Goal: Information Seeking & Learning: Get advice/opinions

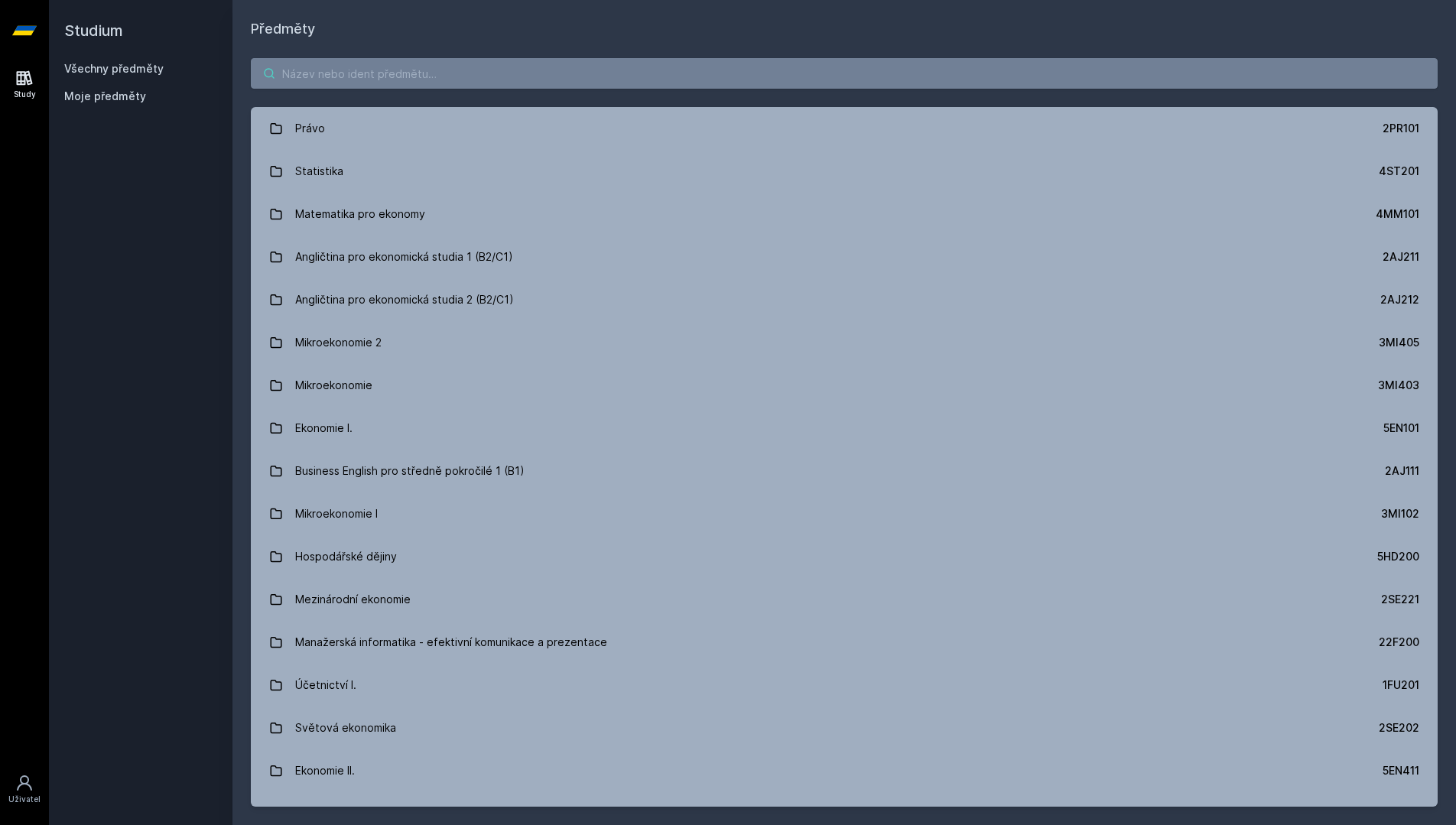
click at [779, 84] on input "search" at bounding box center [844, 74] width 1187 height 31
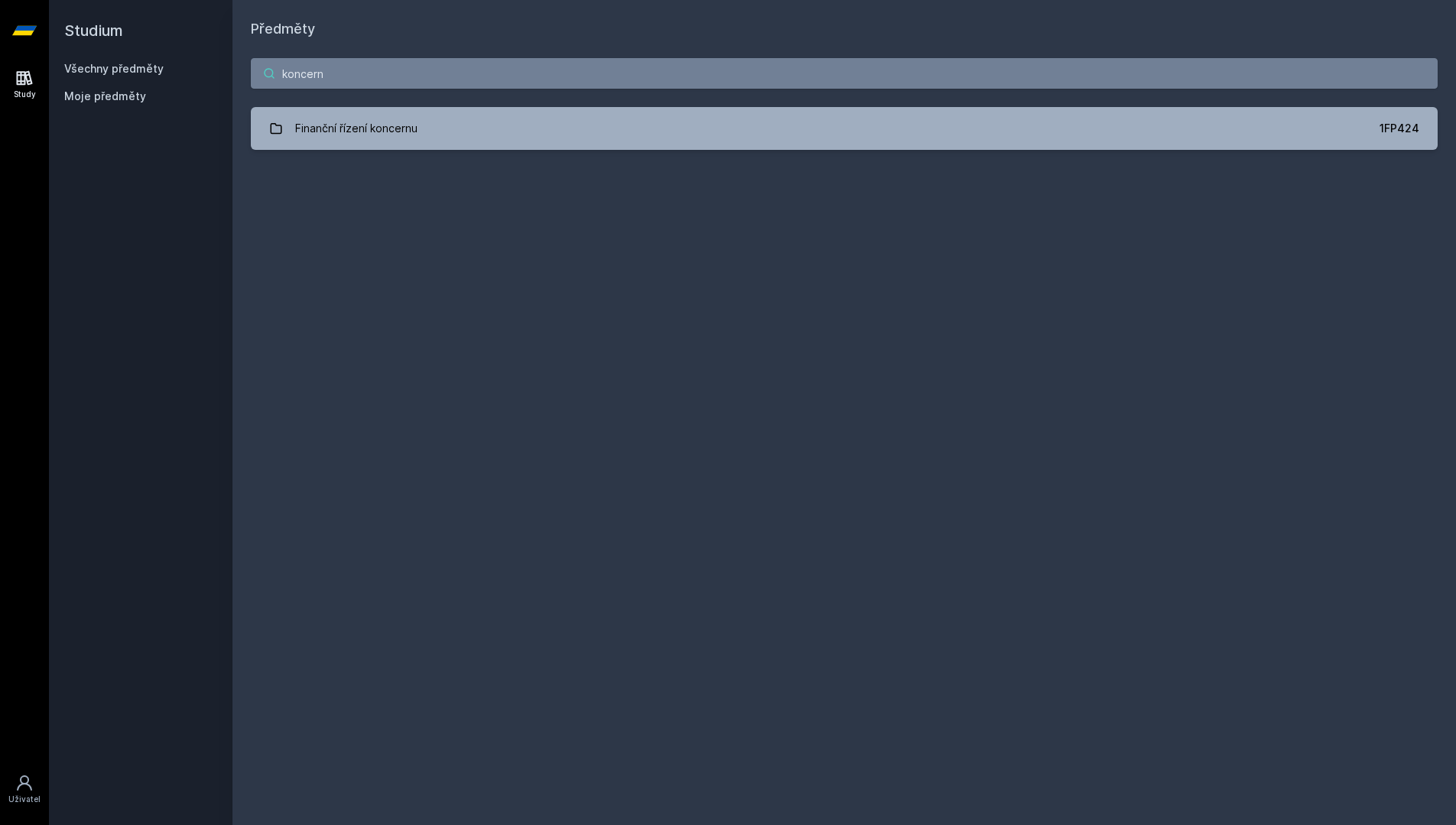
type input "koncern"
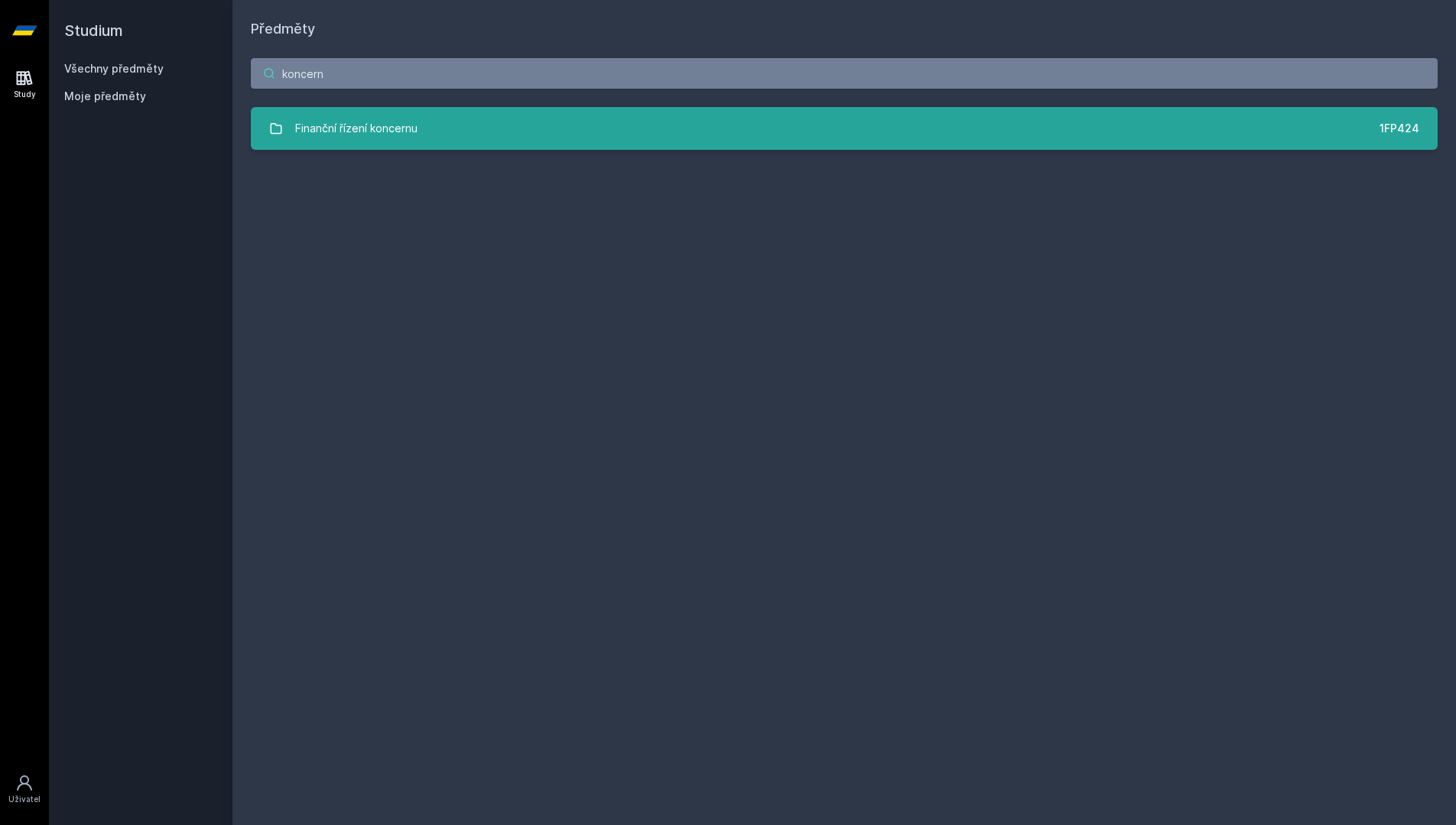
scroll to position [1, 0]
click at [845, 140] on link "Finanční řízení koncernu 1FP424" at bounding box center [844, 128] width 1187 height 43
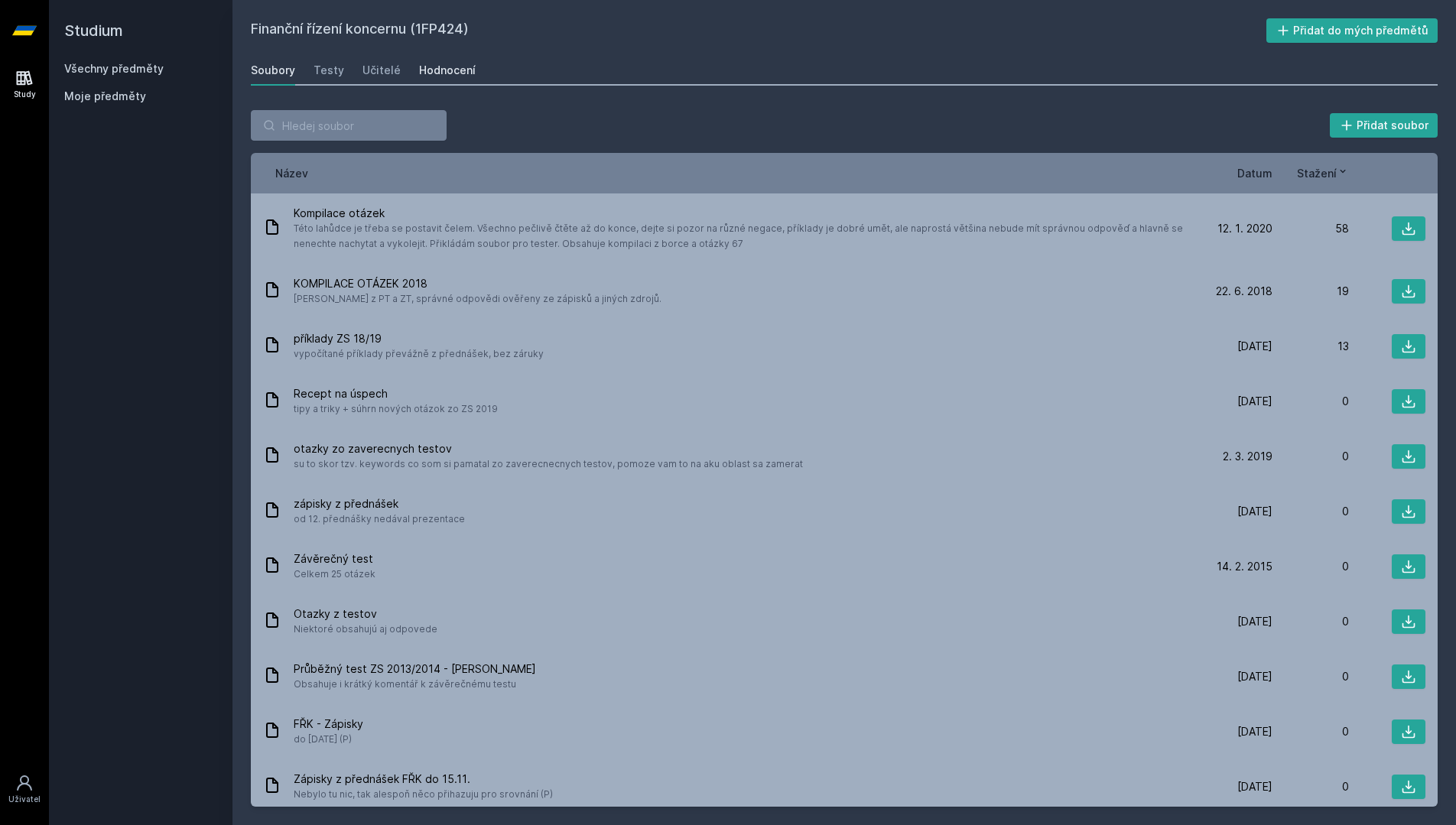
click at [454, 64] on div "Hodnocení" at bounding box center [447, 70] width 57 height 15
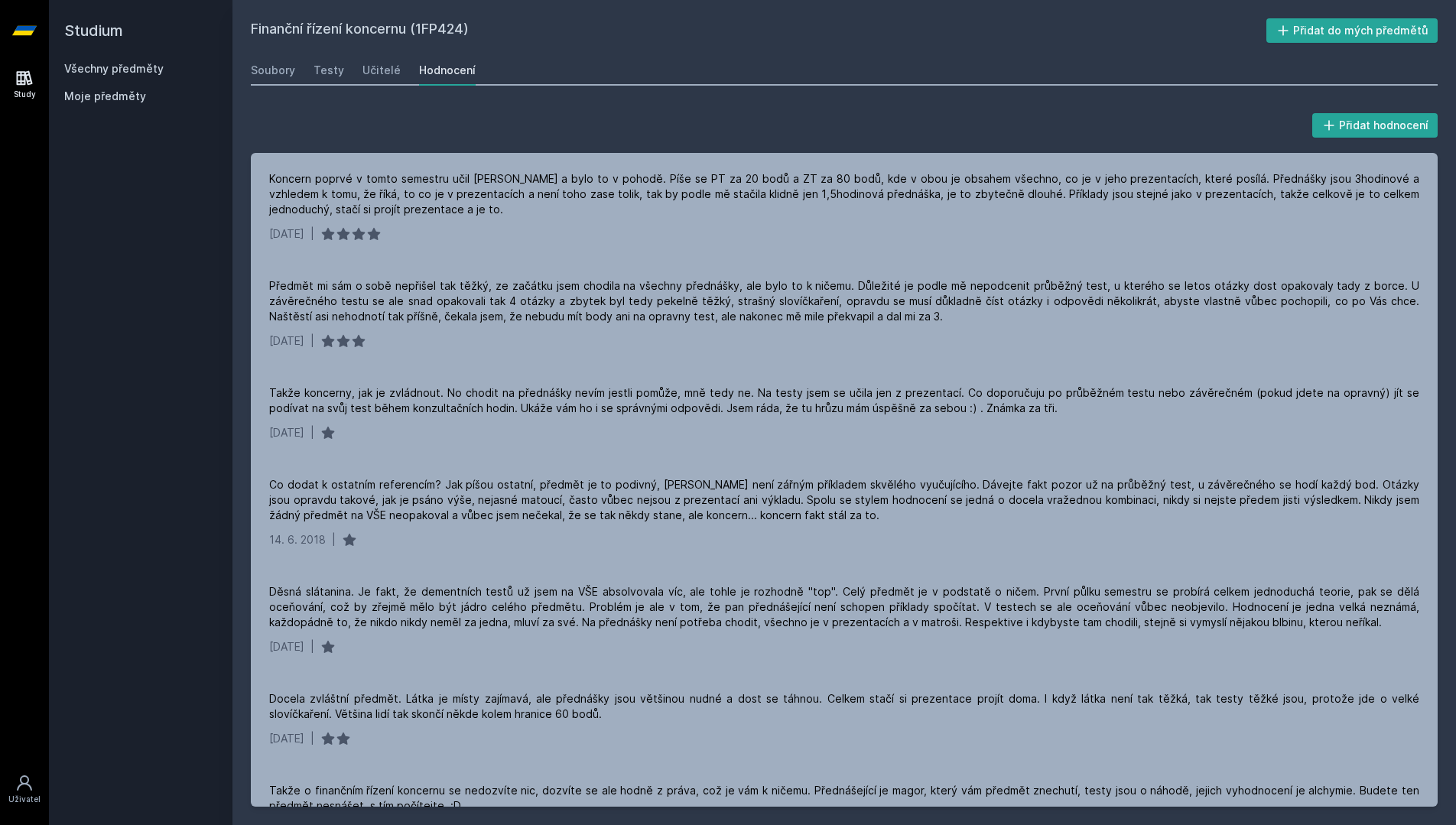
click at [1027, 25] on h2 "Finanční řízení koncernu (1FP424)" at bounding box center [758, 31] width 1015 height 24
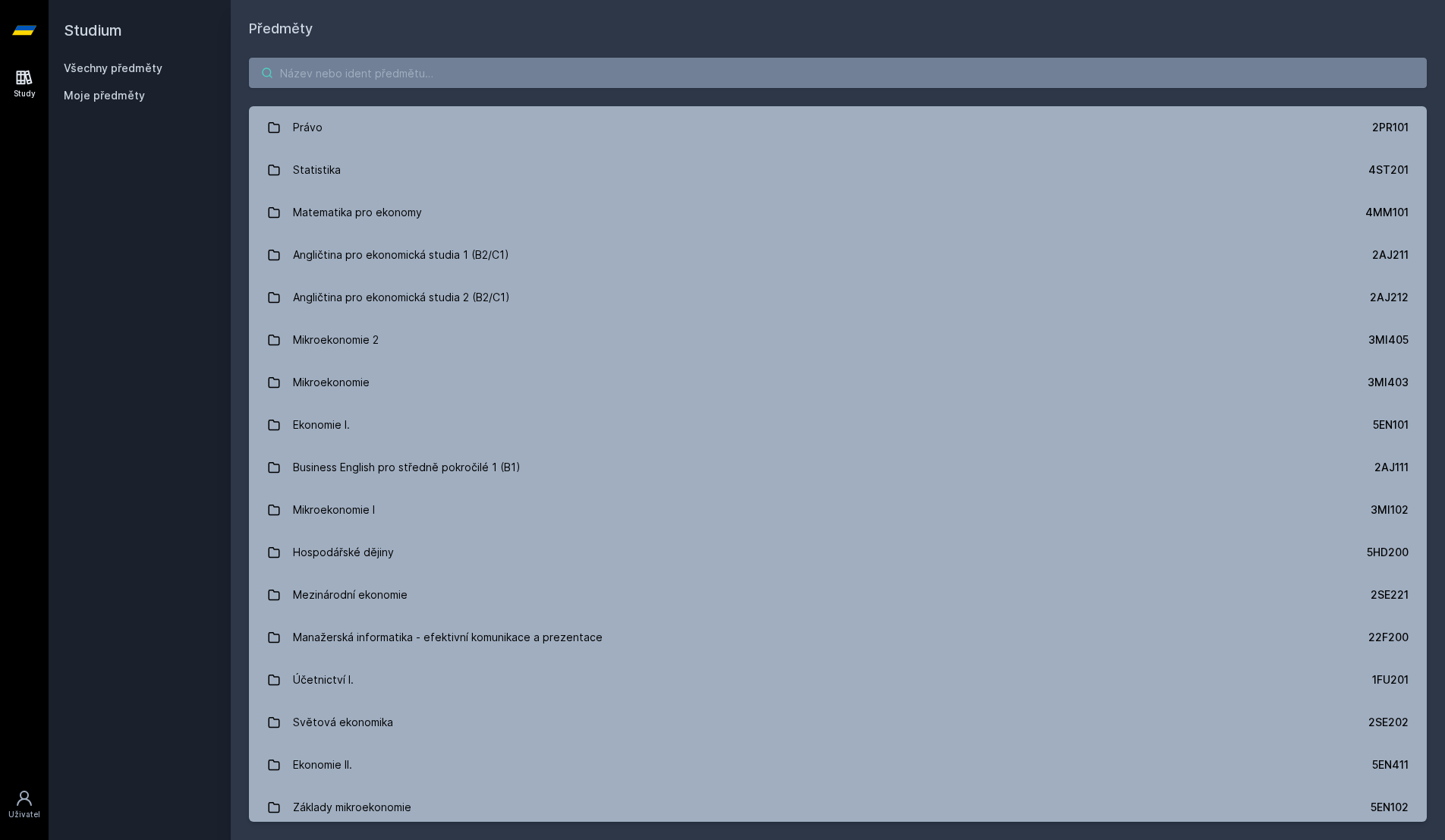
click at [927, 78] on input "search" at bounding box center [838, 73] width 1178 height 31
type input "u"
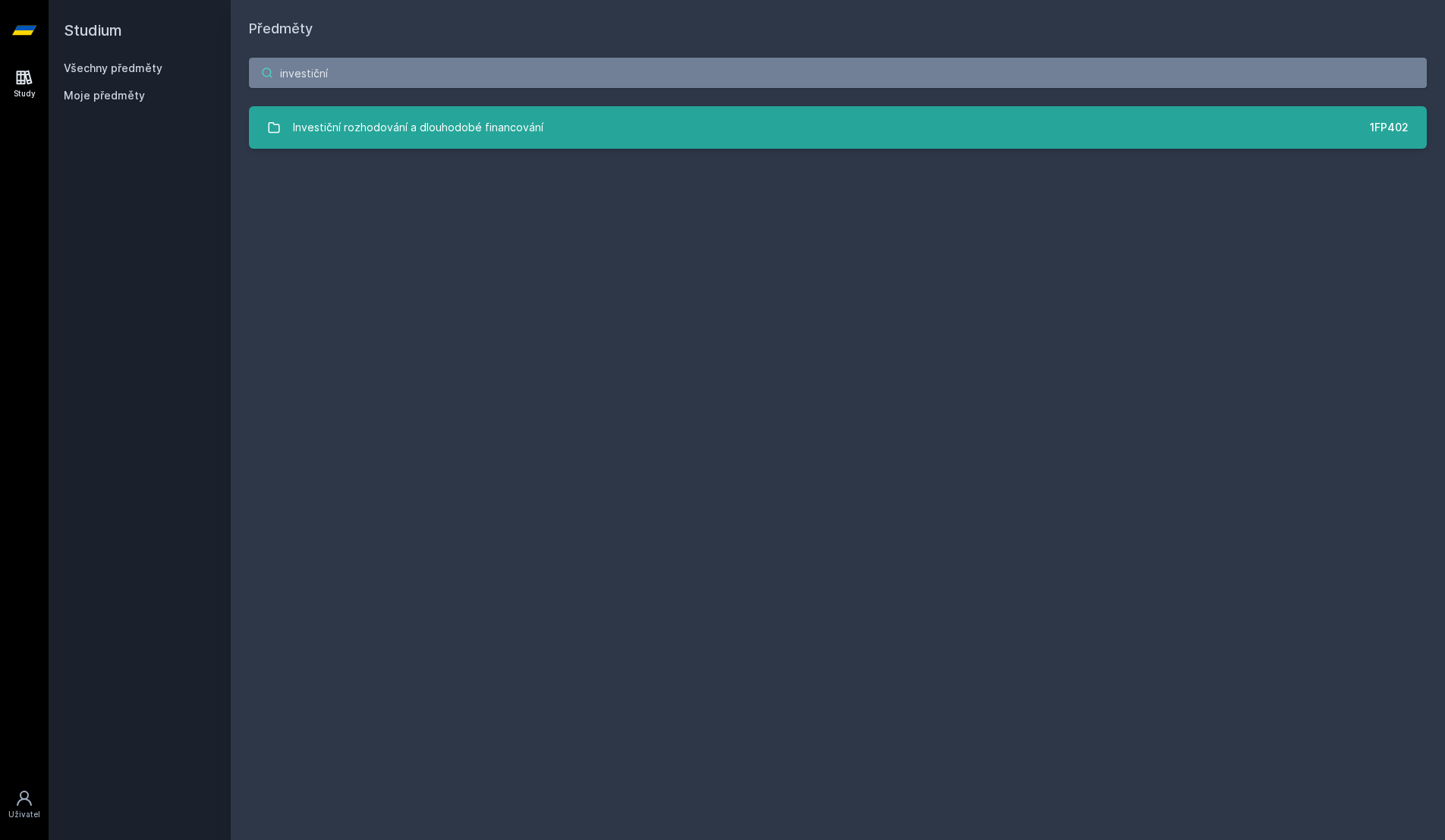
type input "investiční"
click at [892, 115] on link "Investiční rozhodování a dlouhodobé financování 1FP402" at bounding box center [838, 127] width 1178 height 43
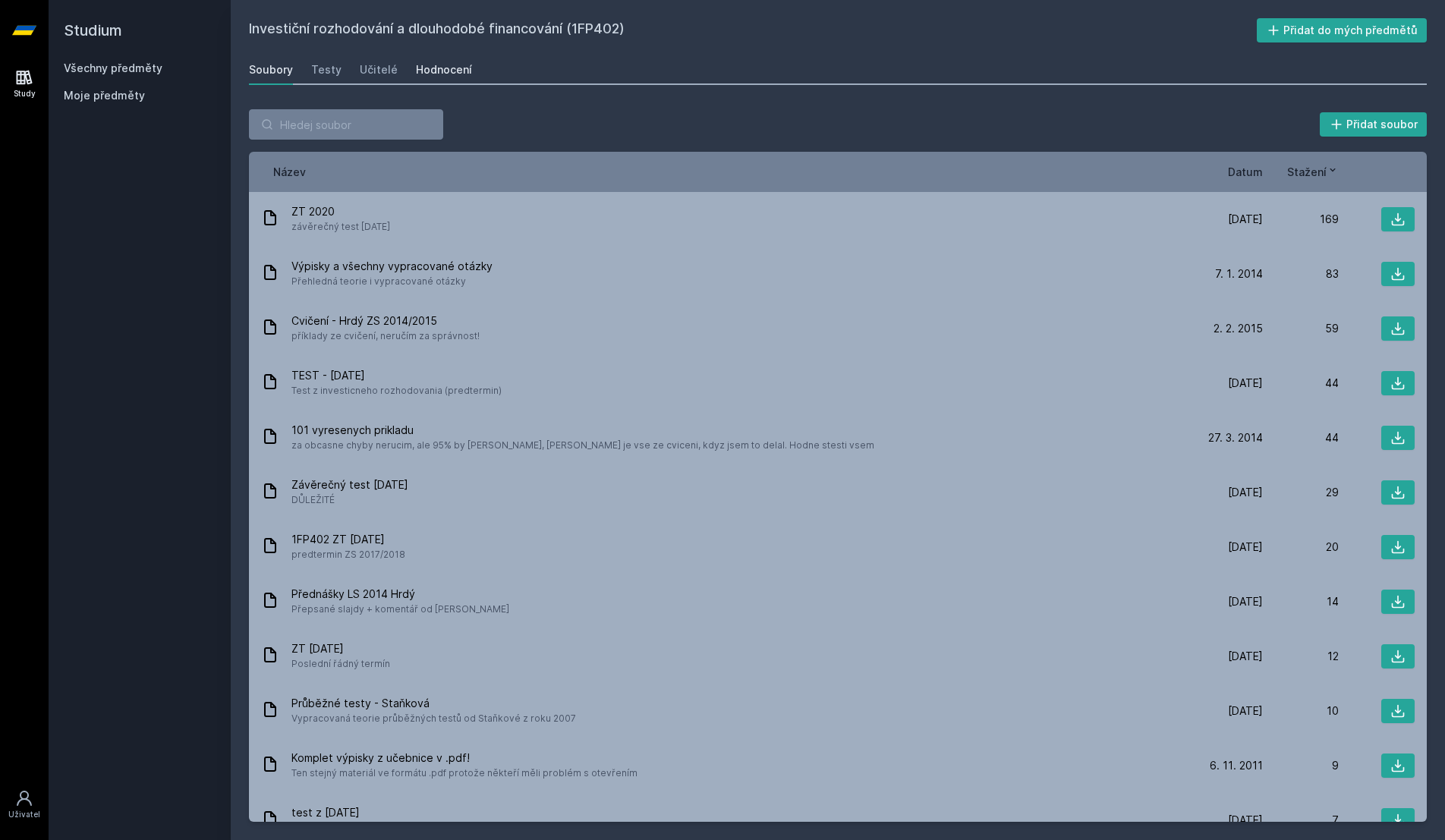
click at [422, 69] on div "Hodnocení" at bounding box center [444, 69] width 56 height 15
